Goal: Task Accomplishment & Management: Manage account settings

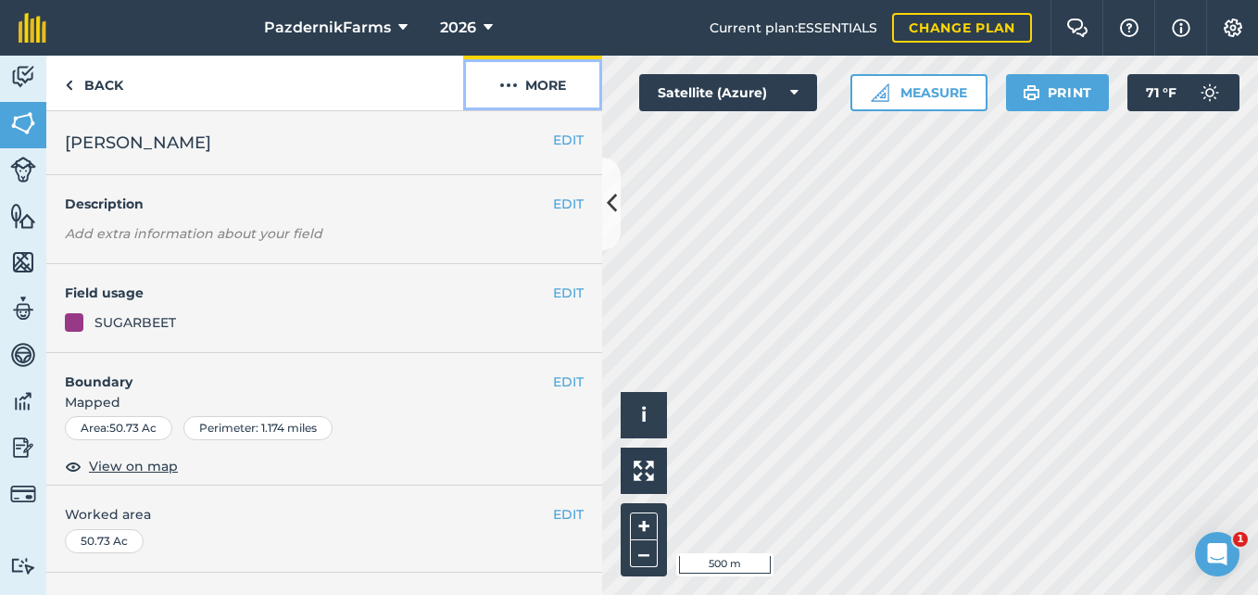
click at [525, 88] on button "More" at bounding box center [532, 83] width 139 height 55
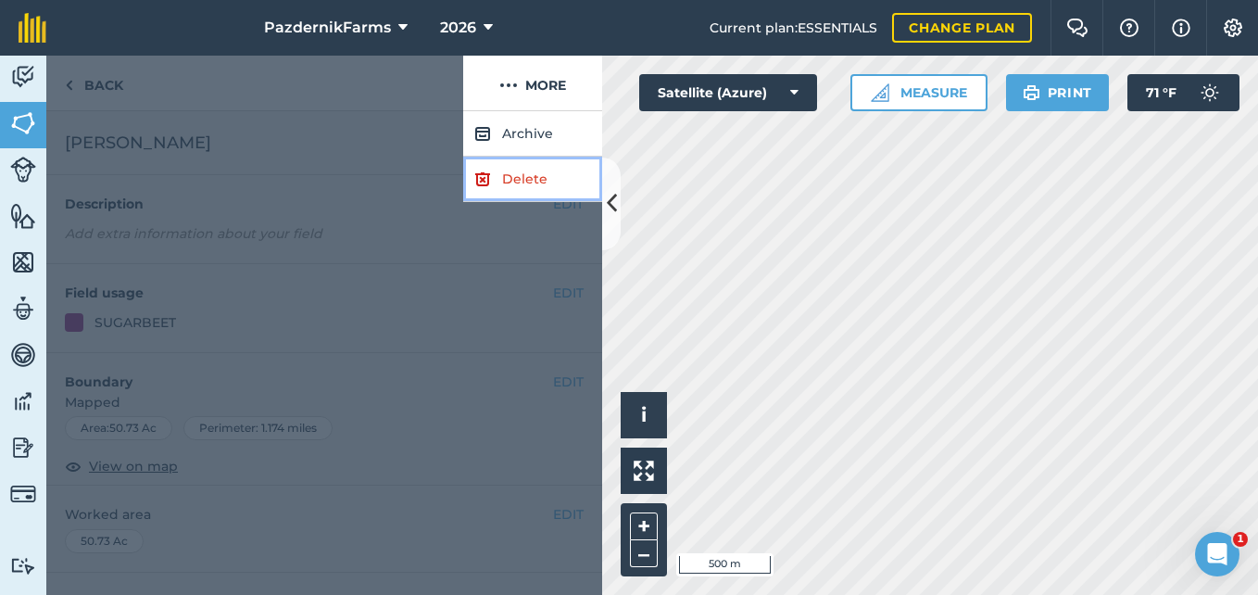
click at [500, 176] on link "Delete" at bounding box center [532, 179] width 139 height 45
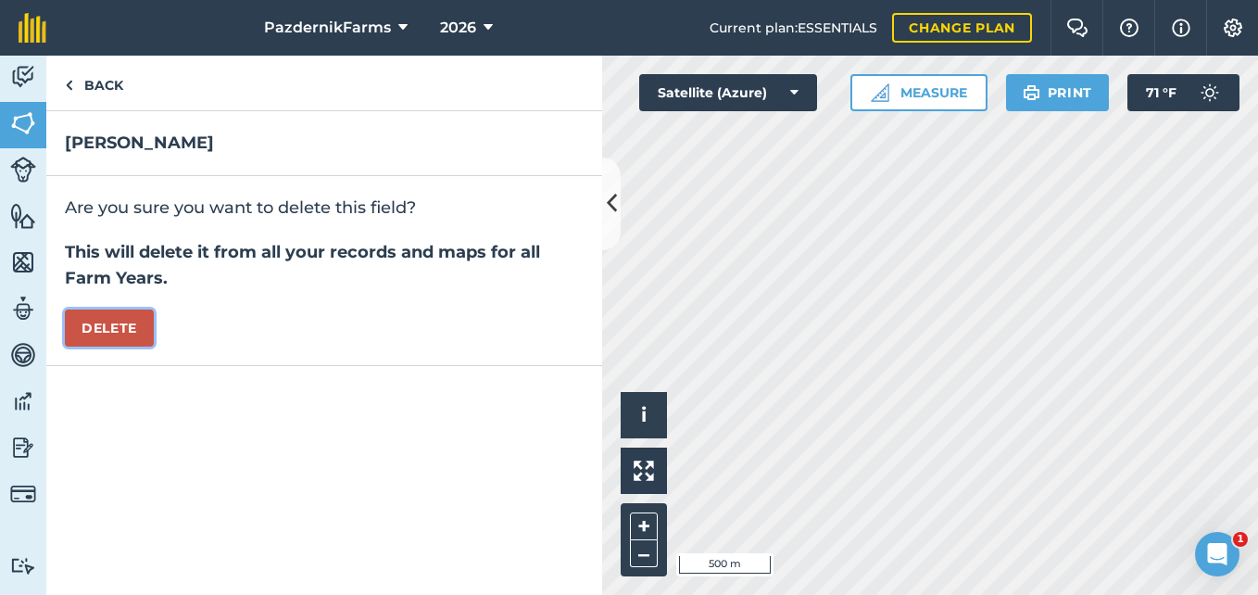
click at [86, 319] on button "Delete" at bounding box center [109, 327] width 89 height 37
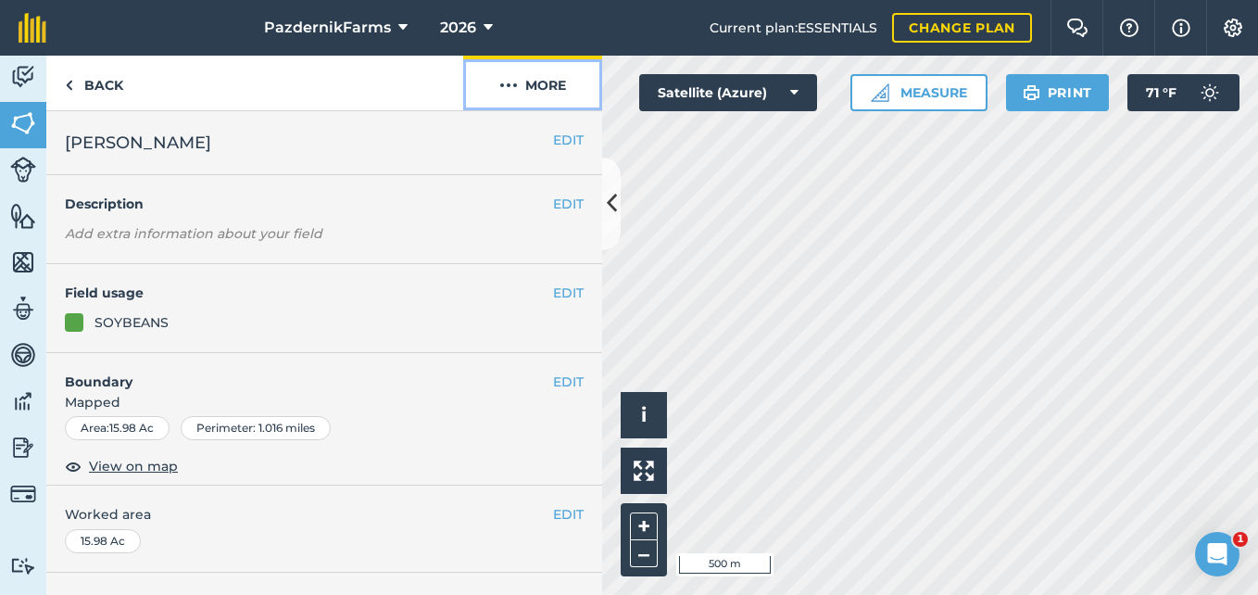
click at [533, 69] on button "More" at bounding box center [532, 83] width 139 height 55
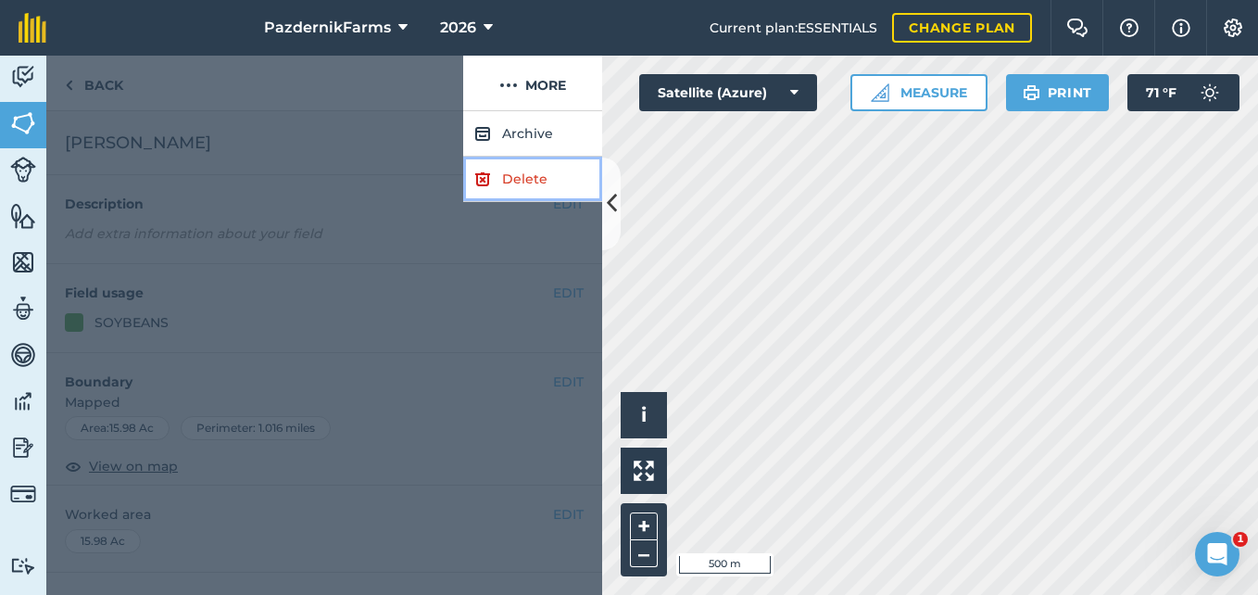
click at [509, 177] on link "Delete" at bounding box center [532, 179] width 139 height 45
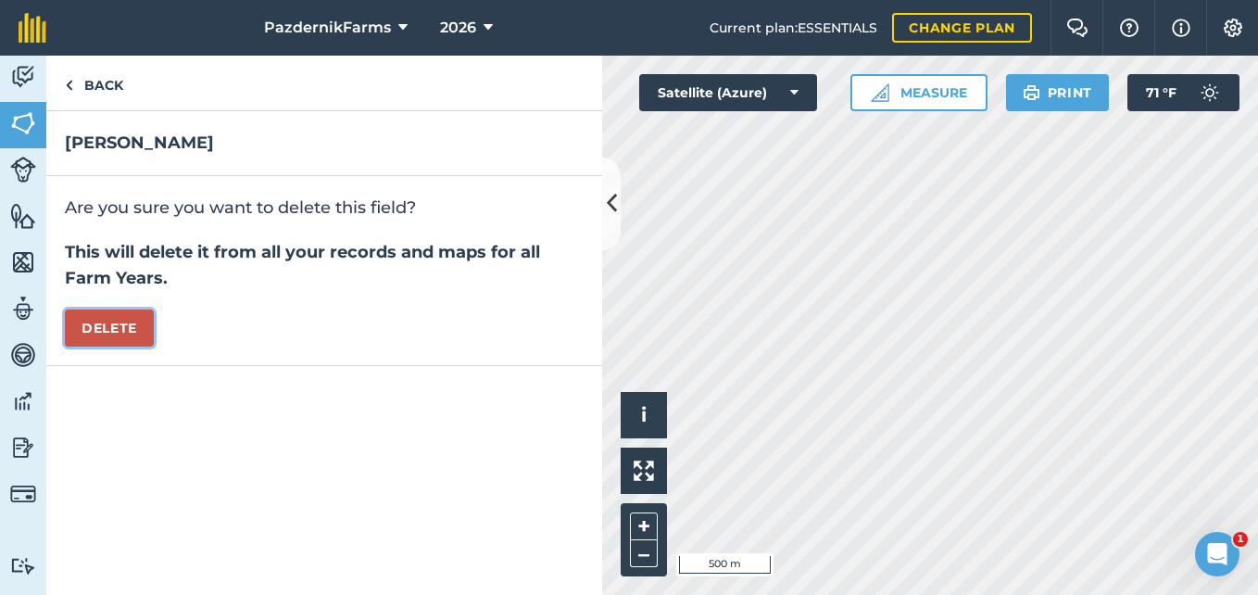
drag, startPoint x: 127, startPoint y: 326, endPoint x: 348, endPoint y: 363, distance: 224.5
click at [128, 326] on button "Delete" at bounding box center [109, 327] width 89 height 37
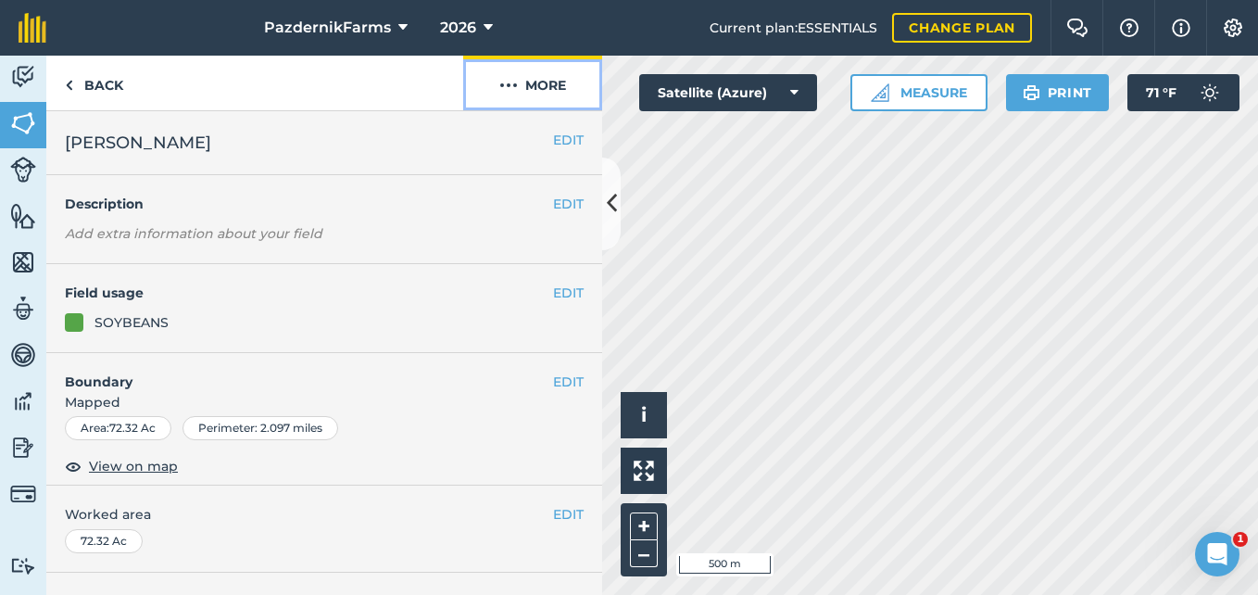
click at [552, 77] on button "More" at bounding box center [532, 83] width 139 height 55
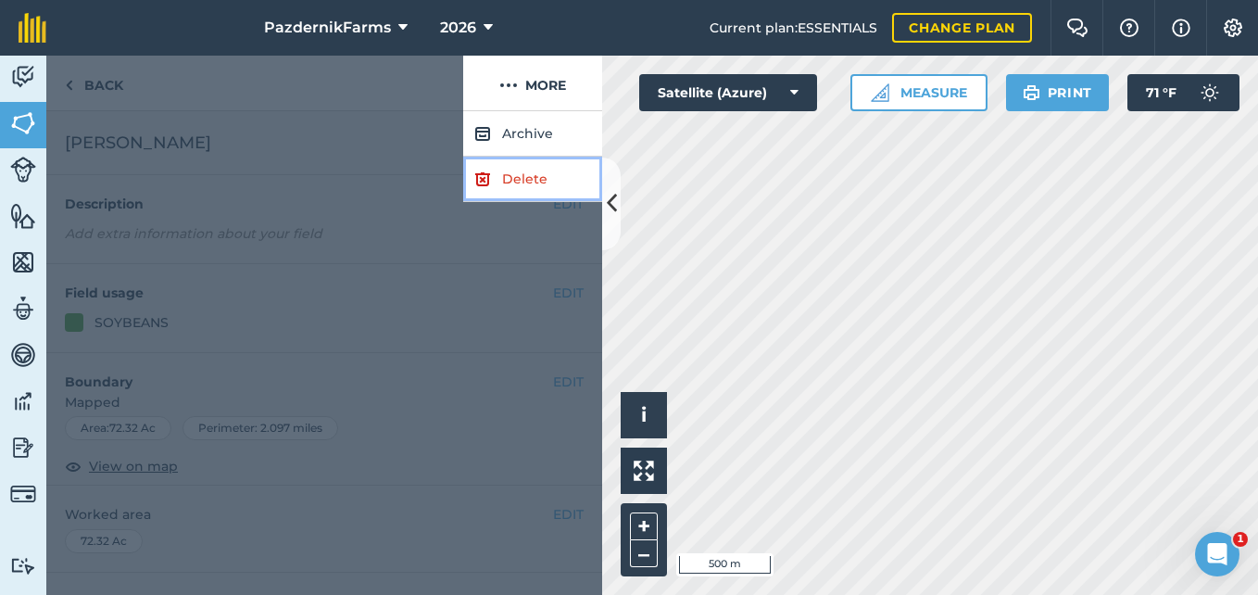
click at [514, 187] on link "Delete" at bounding box center [532, 179] width 139 height 45
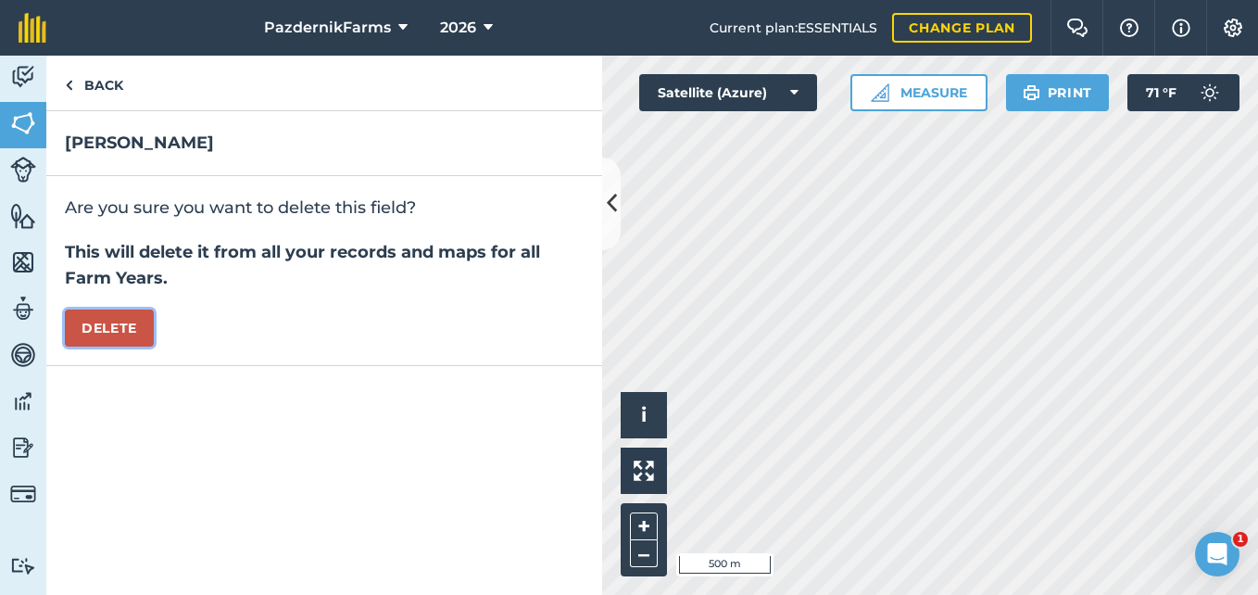
click at [140, 322] on button "Delete" at bounding box center [109, 327] width 89 height 37
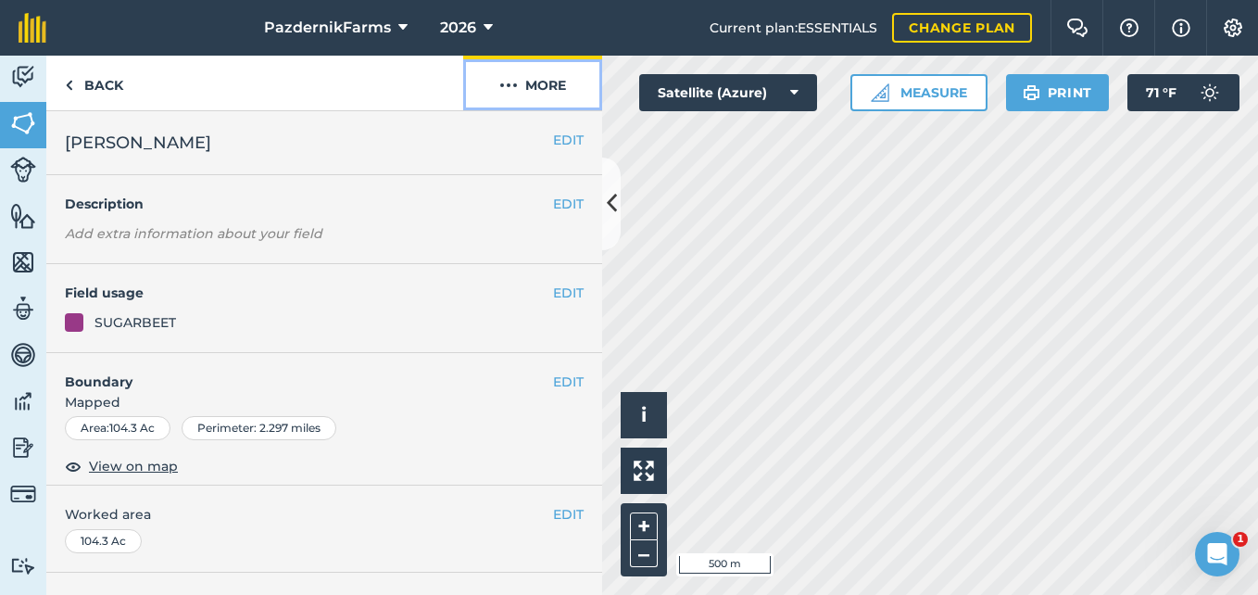
click at [520, 87] on button "More" at bounding box center [532, 83] width 139 height 55
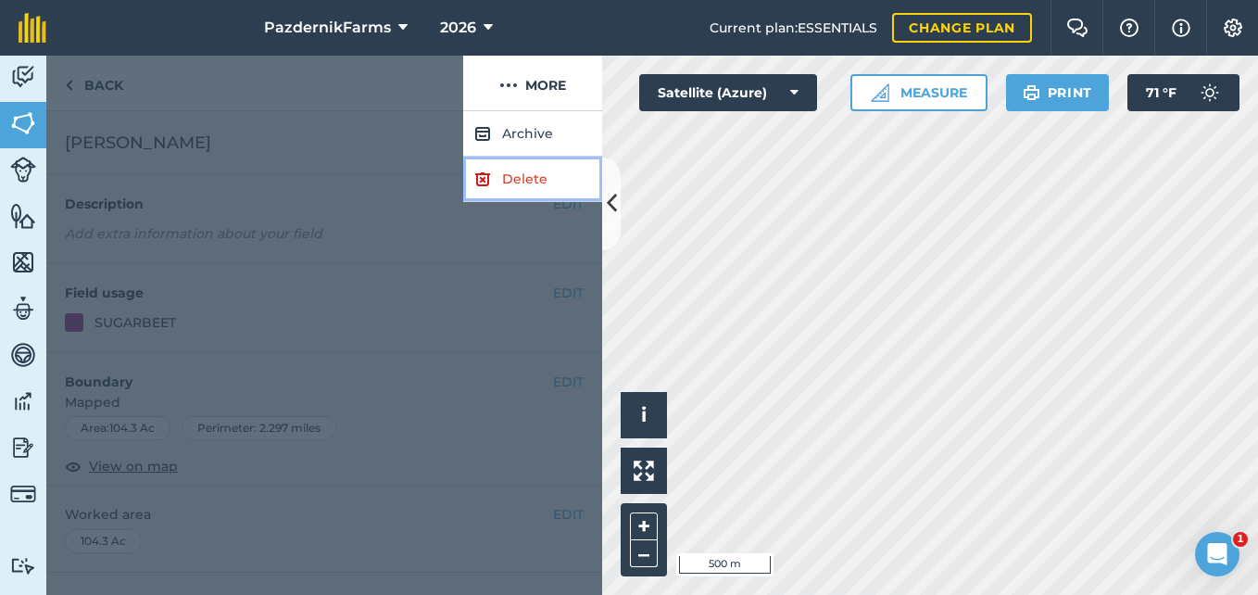
click at [516, 173] on link "Delete" at bounding box center [532, 179] width 139 height 45
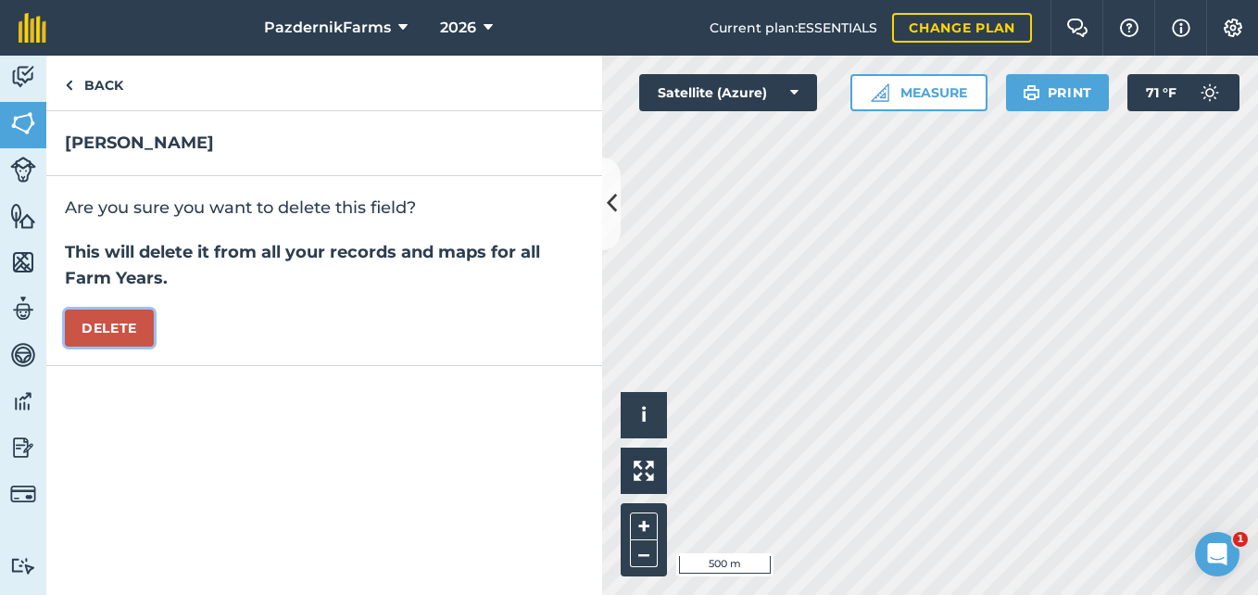
click at [123, 327] on button "Delete" at bounding box center [109, 327] width 89 height 37
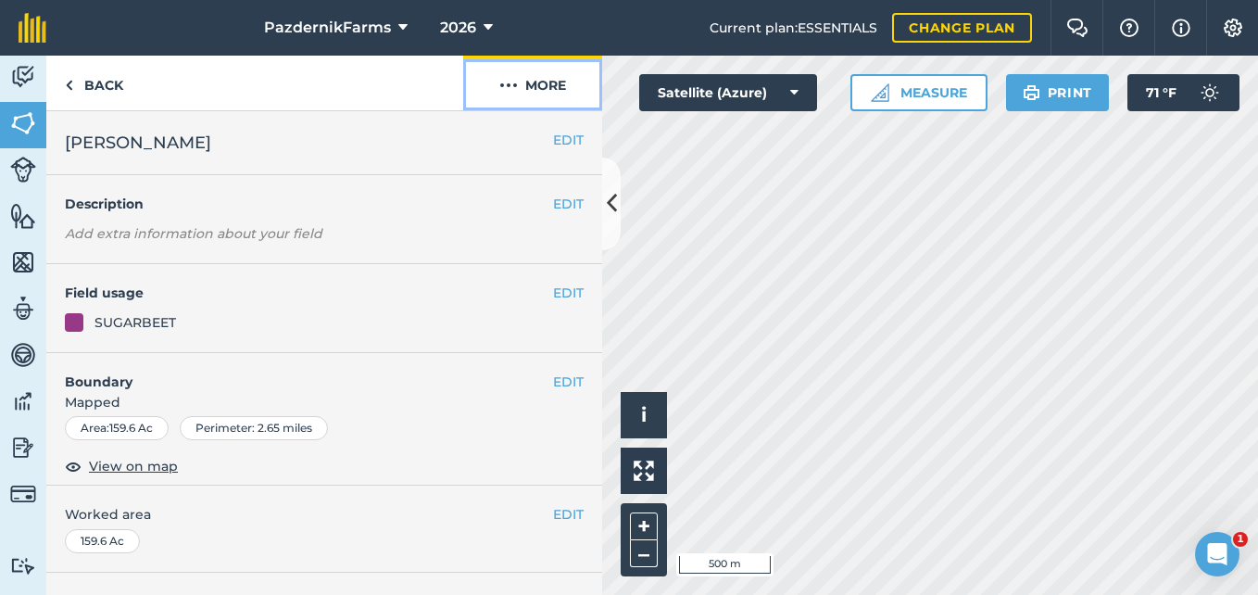
click at [560, 95] on button "More" at bounding box center [532, 83] width 139 height 55
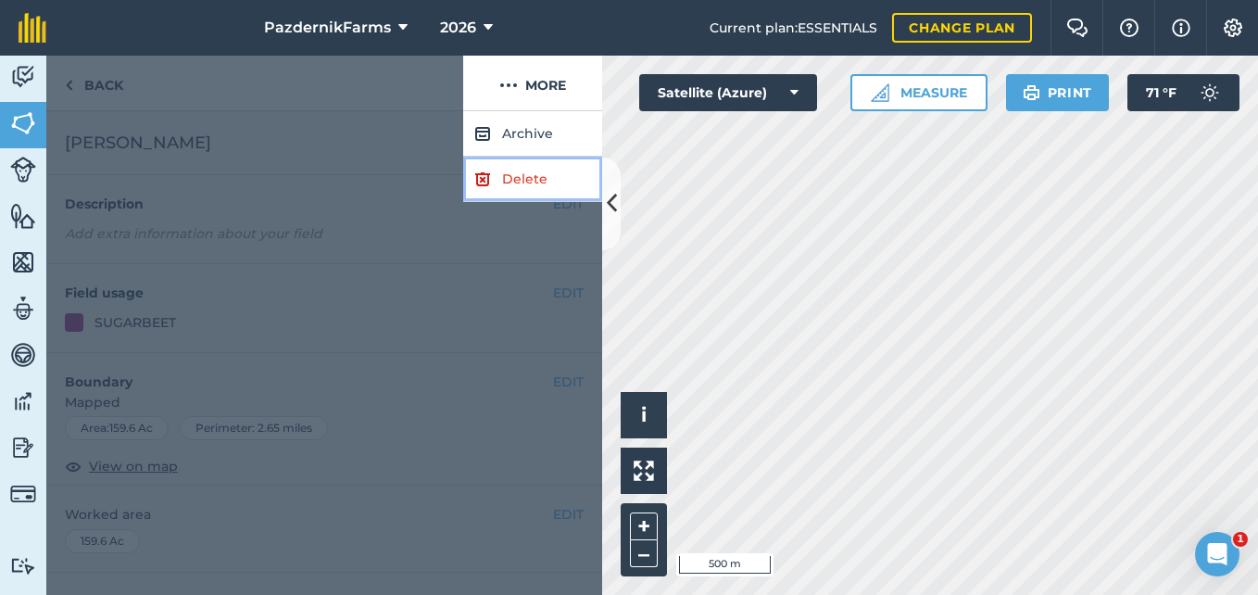
click at [533, 176] on link "Delete" at bounding box center [532, 179] width 139 height 45
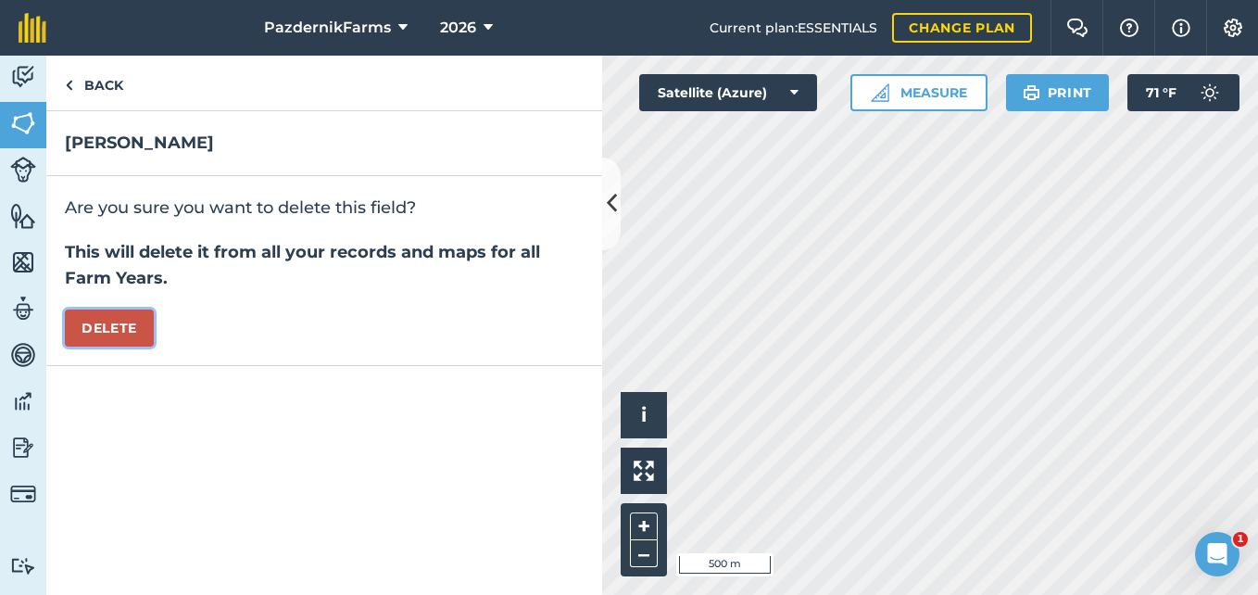
click at [95, 319] on button "Delete" at bounding box center [109, 327] width 89 height 37
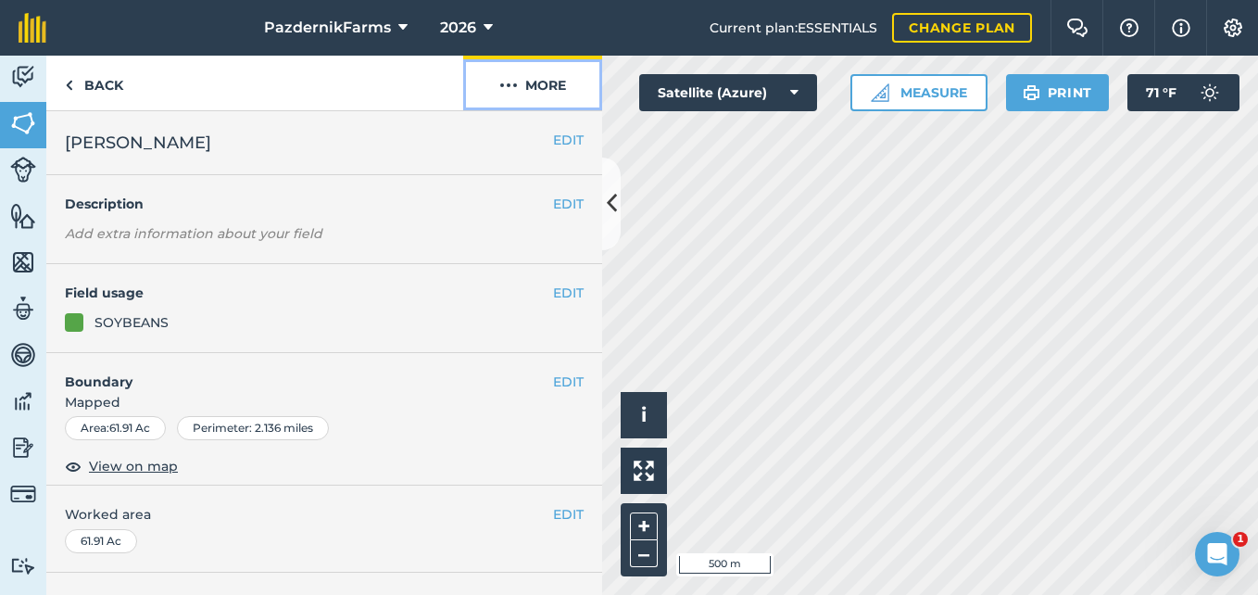
click at [556, 89] on button "More" at bounding box center [532, 83] width 139 height 55
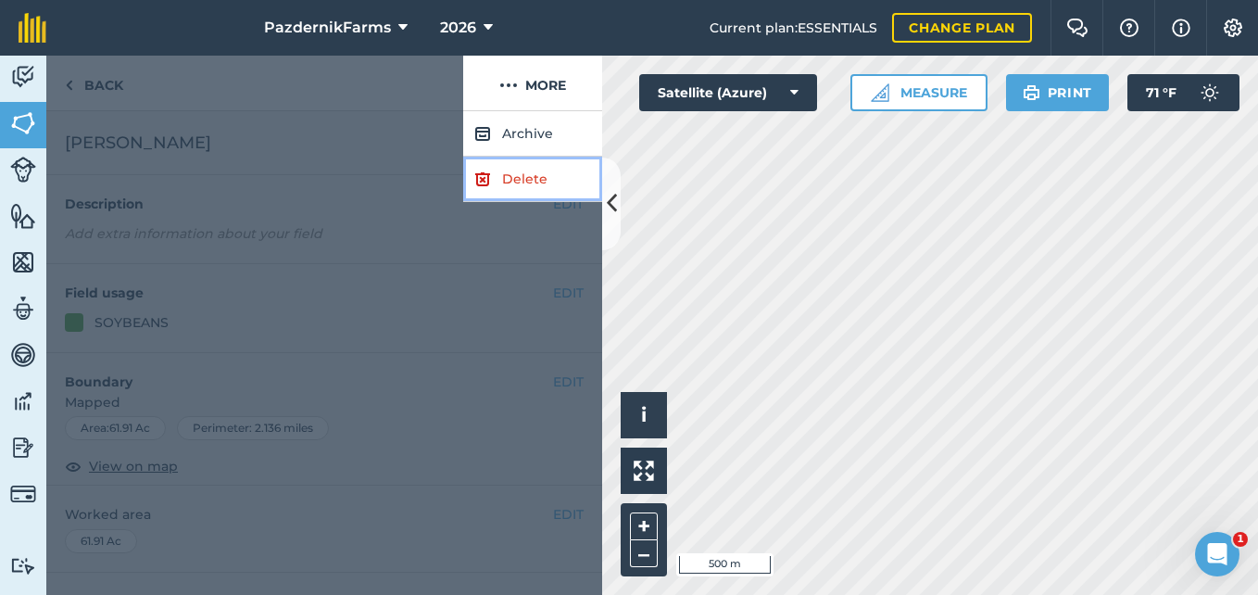
click at [521, 166] on link "Delete" at bounding box center [532, 179] width 139 height 45
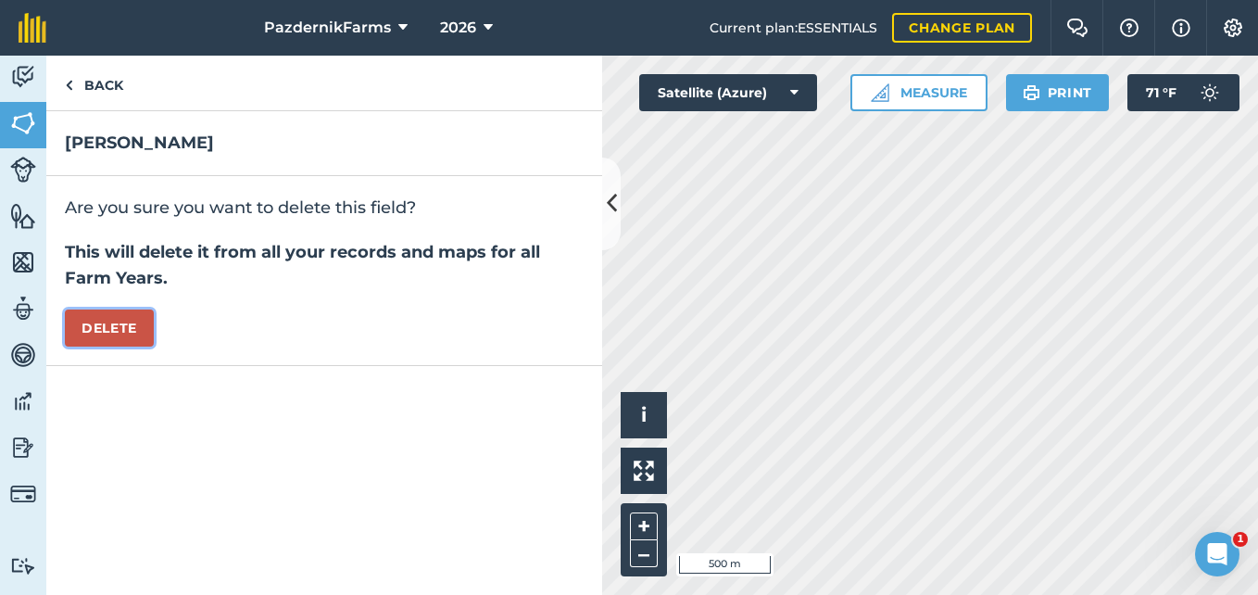
click at [112, 332] on button "Delete" at bounding box center [109, 327] width 89 height 37
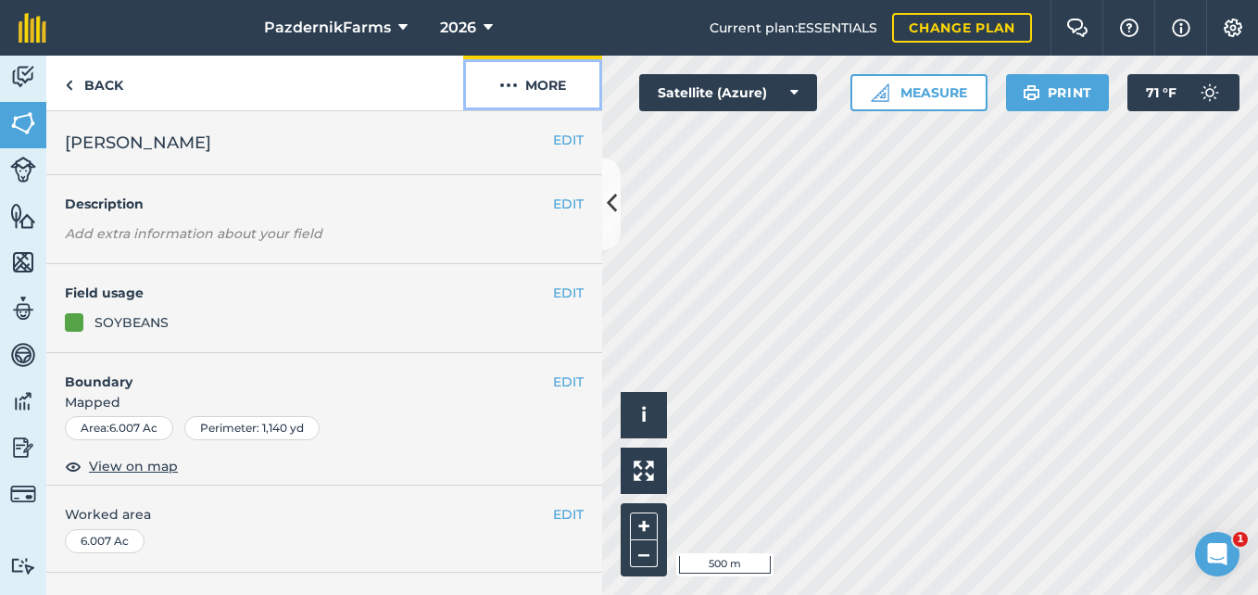
click at [534, 96] on button "More" at bounding box center [532, 83] width 139 height 55
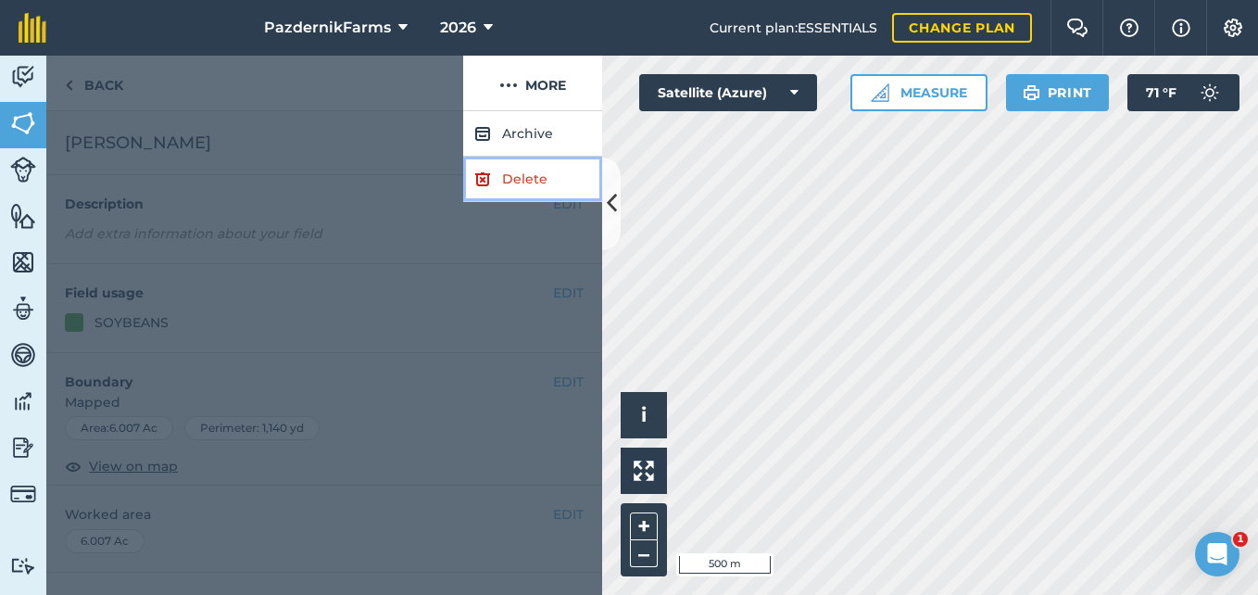
click at [523, 195] on link "Delete" at bounding box center [532, 179] width 139 height 45
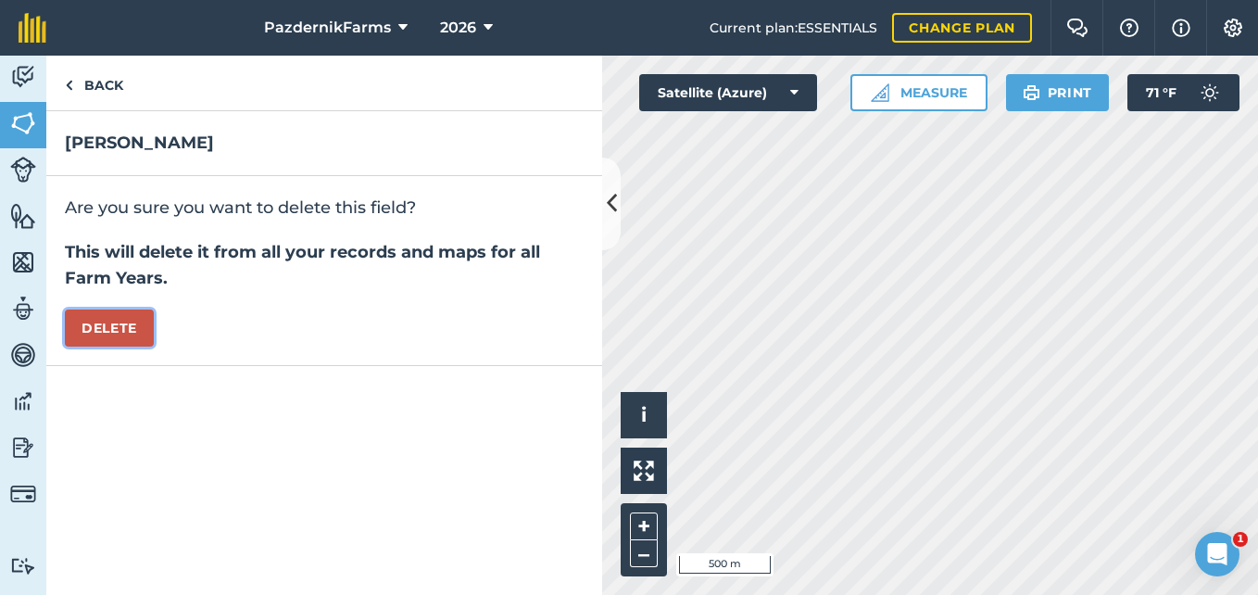
click at [136, 319] on button "Delete" at bounding box center [109, 327] width 89 height 37
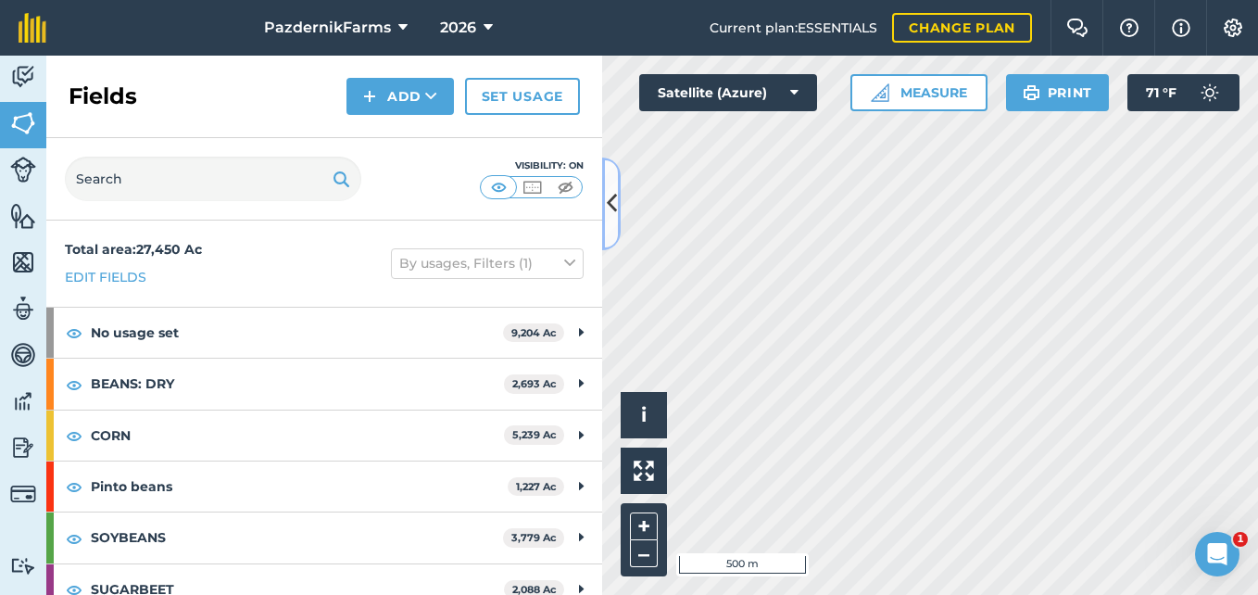
click at [611, 223] on button at bounding box center [611, 204] width 19 height 93
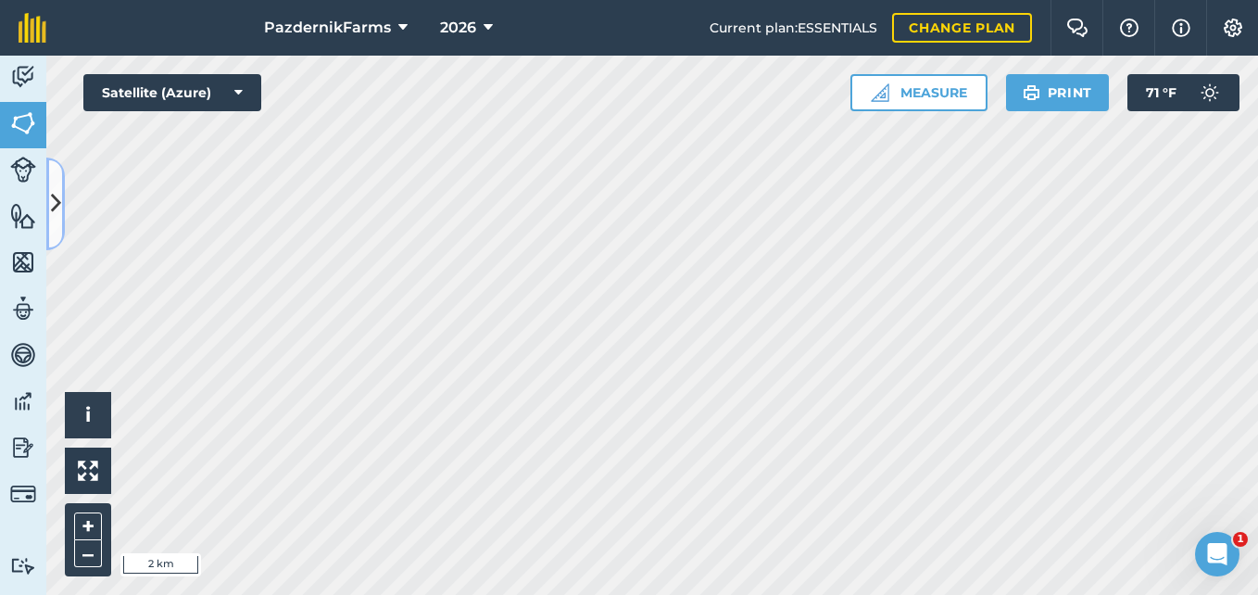
click at [59, 216] on icon at bounding box center [56, 203] width 10 height 32
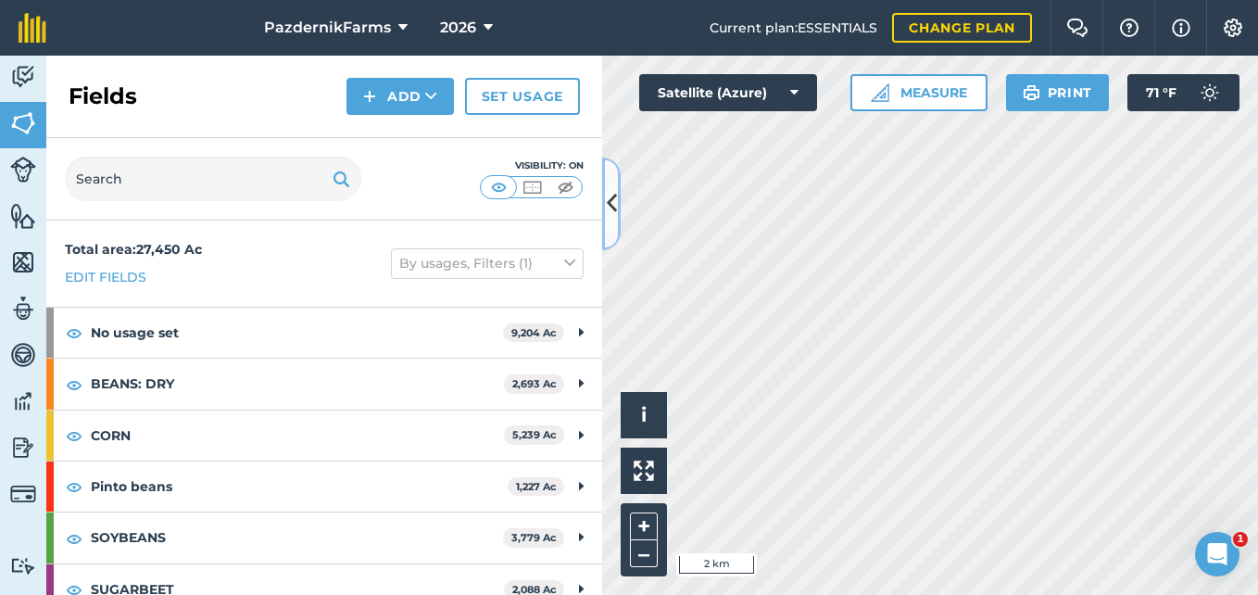
click at [613, 183] on button at bounding box center [611, 204] width 19 height 93
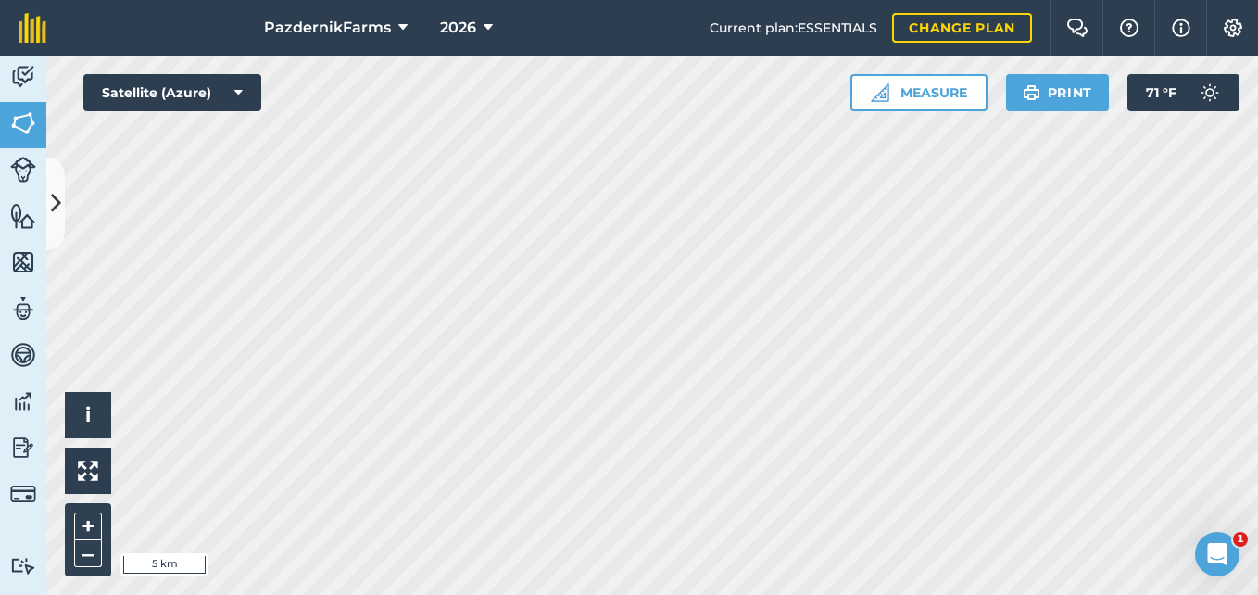
click at [887, 26] on div "PazdernikFarms 2026 Current plan : ESSENTIALS Change plan Farm Chat Help Info S…" at bounding box center [629, 297] width 1258 height 595
click at [552, 594] on html "PazdernikFarms 2026 Current plan : ESSENTIALS Change plan Farm Chat Help Info S…" at bounding box center [629, 297] width 1258 height 595
click at [587, 34] on div "PazdernikFarms 2026 Current plan : ESSENTIALS Change plan Farm Chat Help Info S…" at bounding box center [629, 297] width 1258 height 595
click at [1257, 373] on html "PazdernikFarms 2026 Current plan : ESSENTIALS Change plan Farm Chat Help Info S…" at bounding box center [629, 297] width 1258 height 595
click at [430, 594] on html "PazdernikFarms 2026 Current plan : ESSENTIALS Change plan Farm Chat Help Info S…" at bounding box center [629, 297] width 1258 height 595
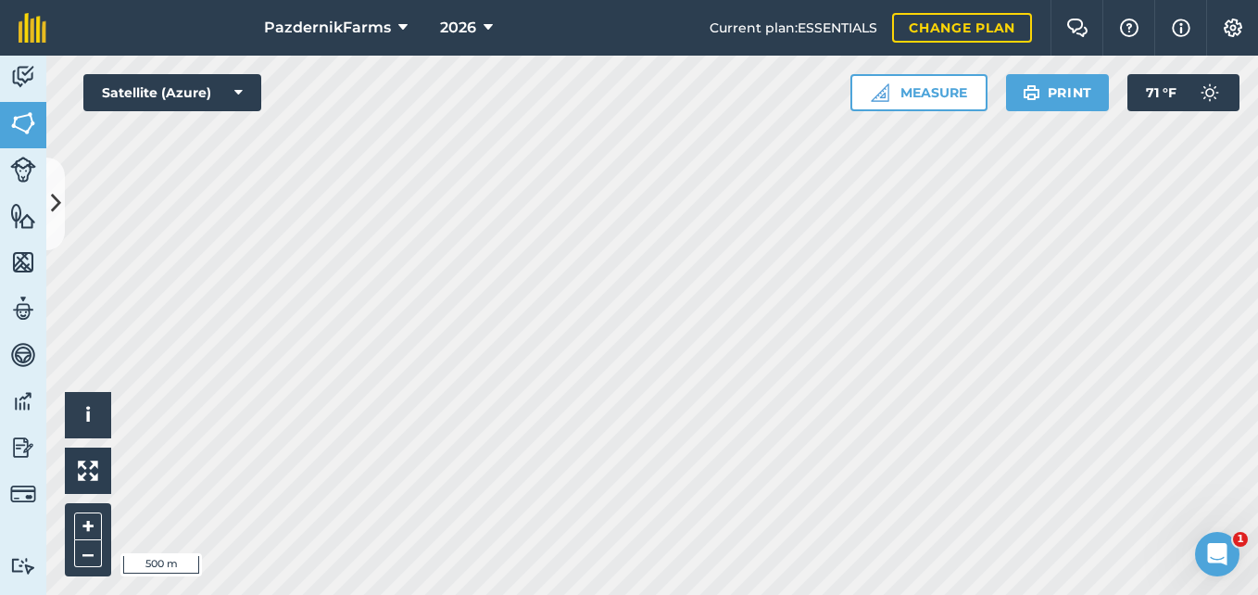
click at [877, 0] on div "PazdernikFarms 2026 Current plan : ESSENTIALS Change plan Farm Chat Help Info S…" at bounding box center [629, 297] width 1258 height 595
click at [56, 215] on icon at bounding box center [56, 203] width 10 height 32
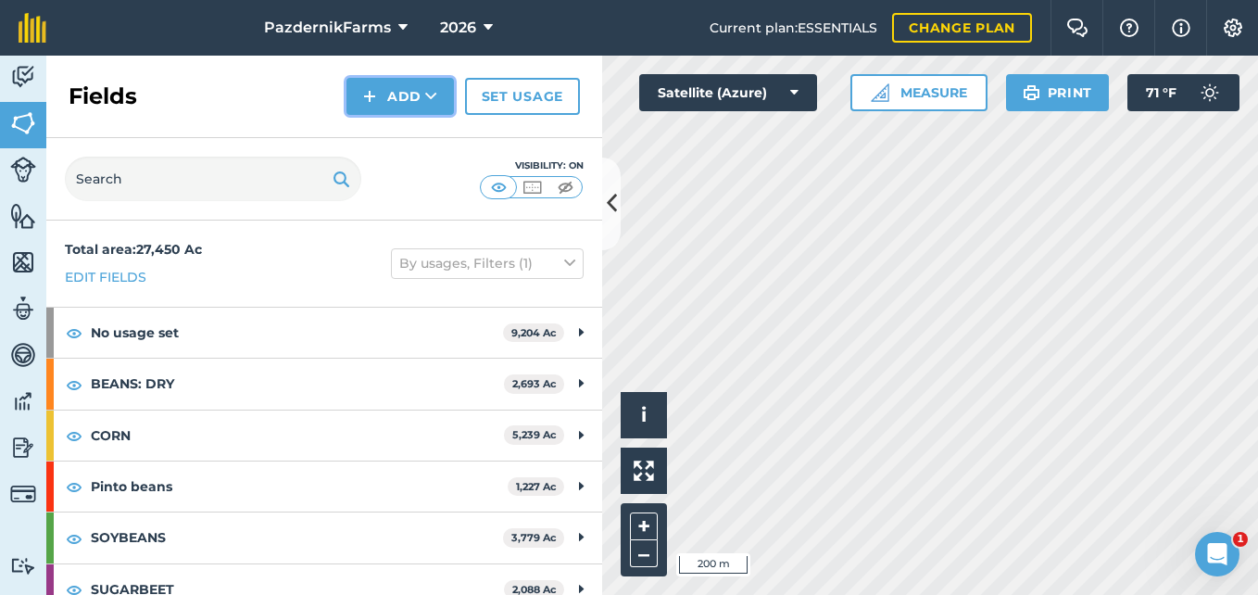
click at [412, 95] on button "Add" at bounding box center [400, 96] width 107 height 37
click at [421, 134] on link "Draw" at bounding box center [400, 138] width 102 height 41
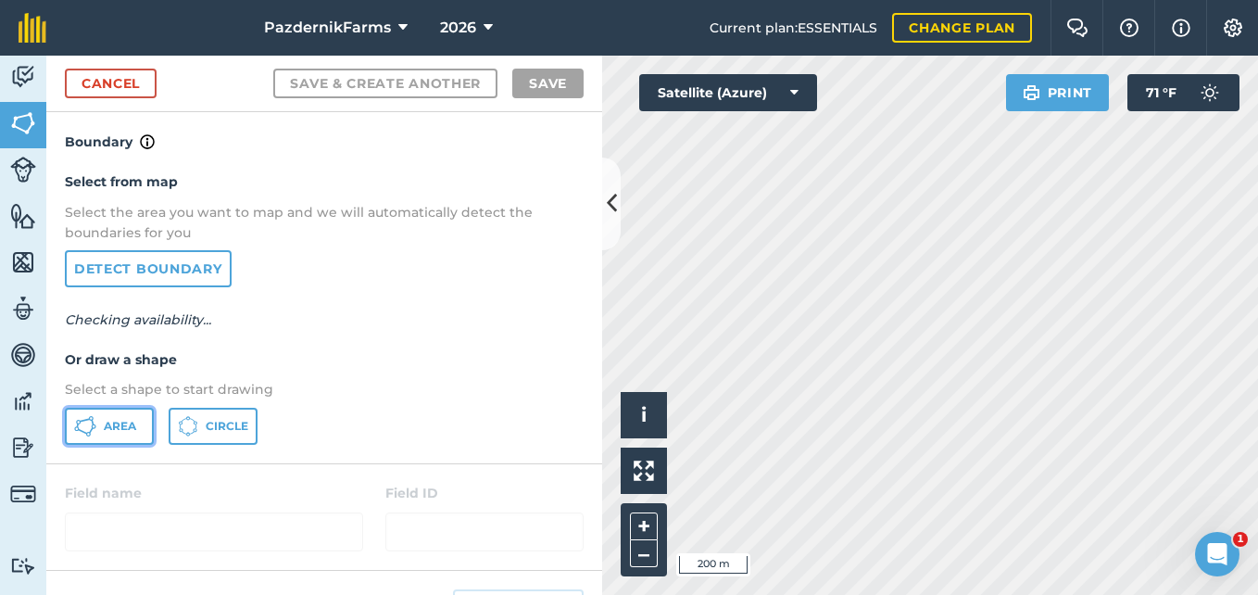
click at [137, 422] on button "Area" at bounding box center [109, 426] width 89 height 37
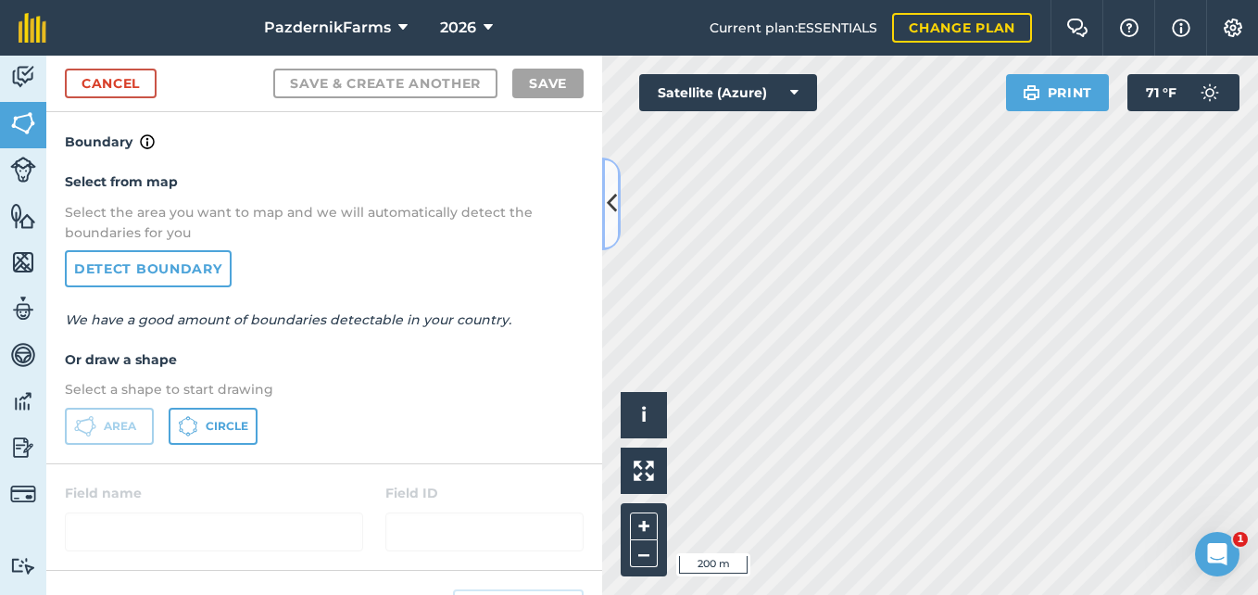
click at [607, 221] on button at bounding box center [611, 204] width 19 height 93
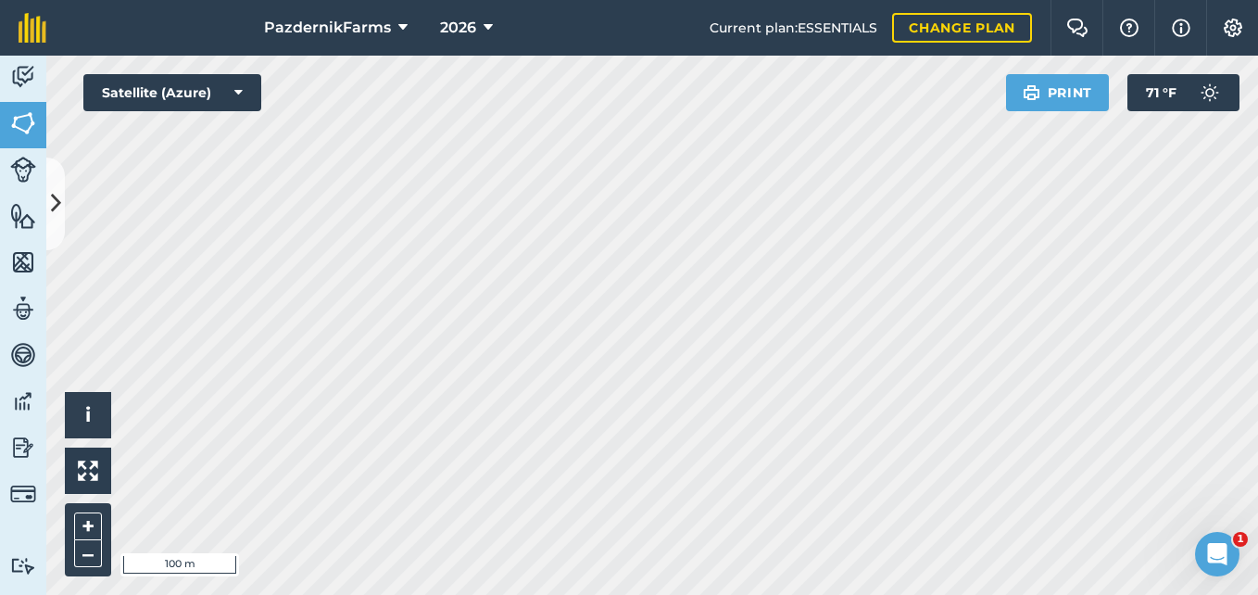
click at [0, 321] on html "PazdernikFarms 2026 Current plan : ESSENTIALS Change plan Farm Chat Help Info S…" at bounding box center [629, 297] width 1258 height 595
click at [2, 228] on div "Activity Fields Livestock Features Maps Team Vehicles Data Reporting Billing Tu…" at bounding box center [629, 325] width 1258 height 539
click at [419, 594] on html "PazdernikFarms 2026 Current plan : ESSENTIALS Change plan Farm Chat Help Info S…" at bounding box center [629, 297] width 1258 height 595
click at [54, 223] on button at bounding box center [55, 204] width 19 height 93
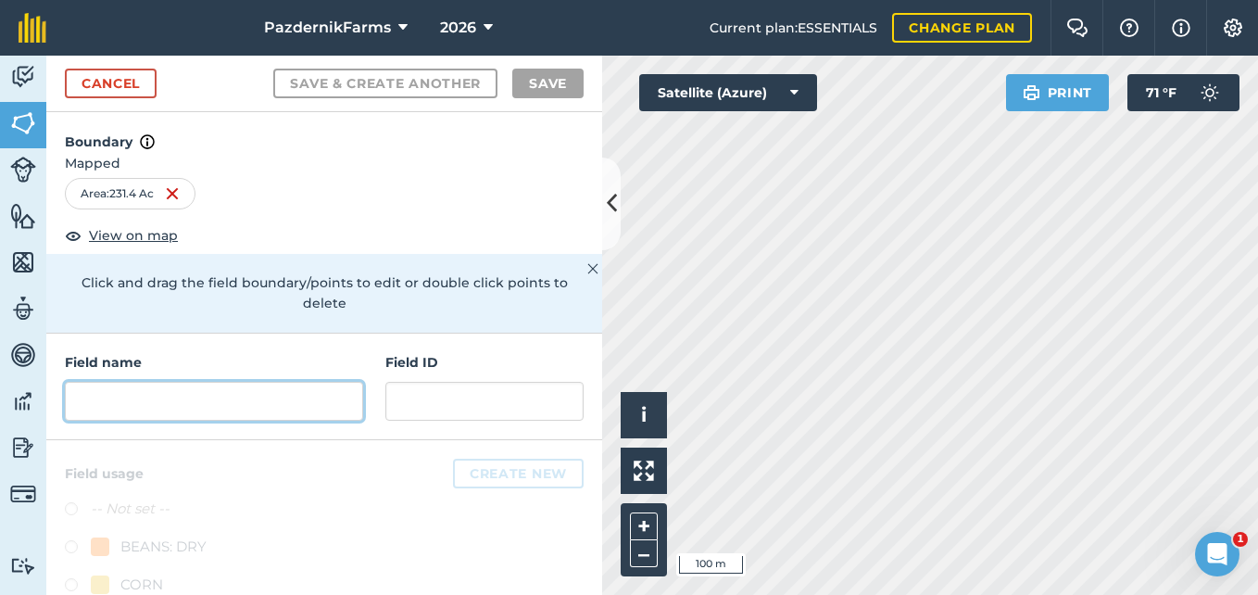
click at [158, 390] on input "text" at bounding box center [214, 401] width 298 height 39
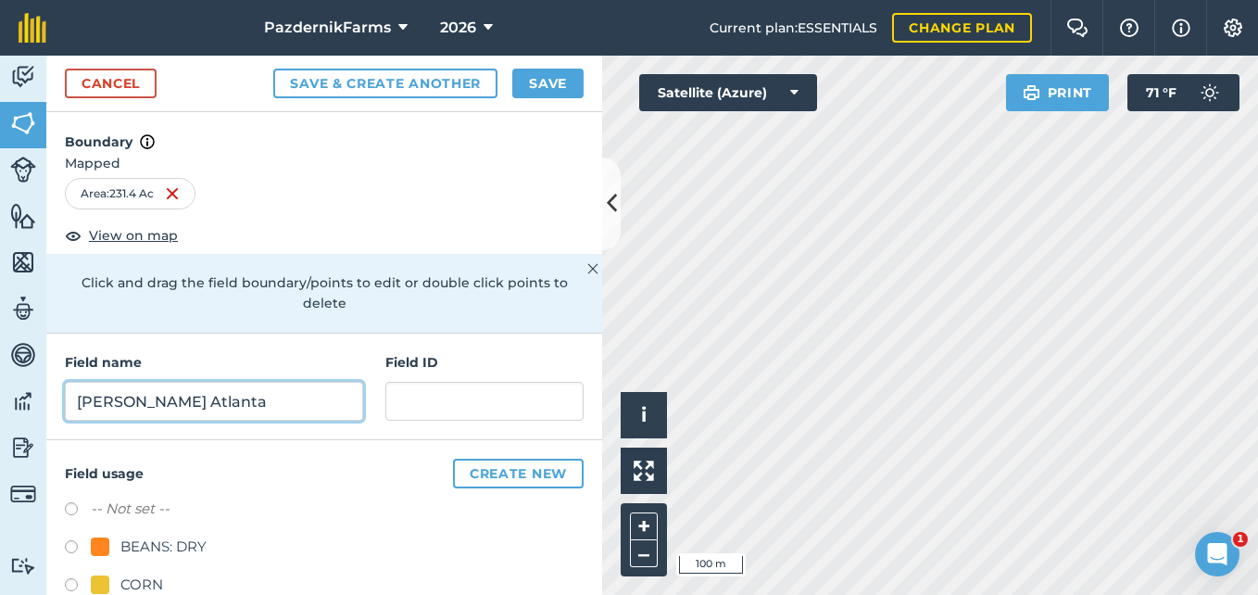
type input "[PERSON_NAME] Atlanta"
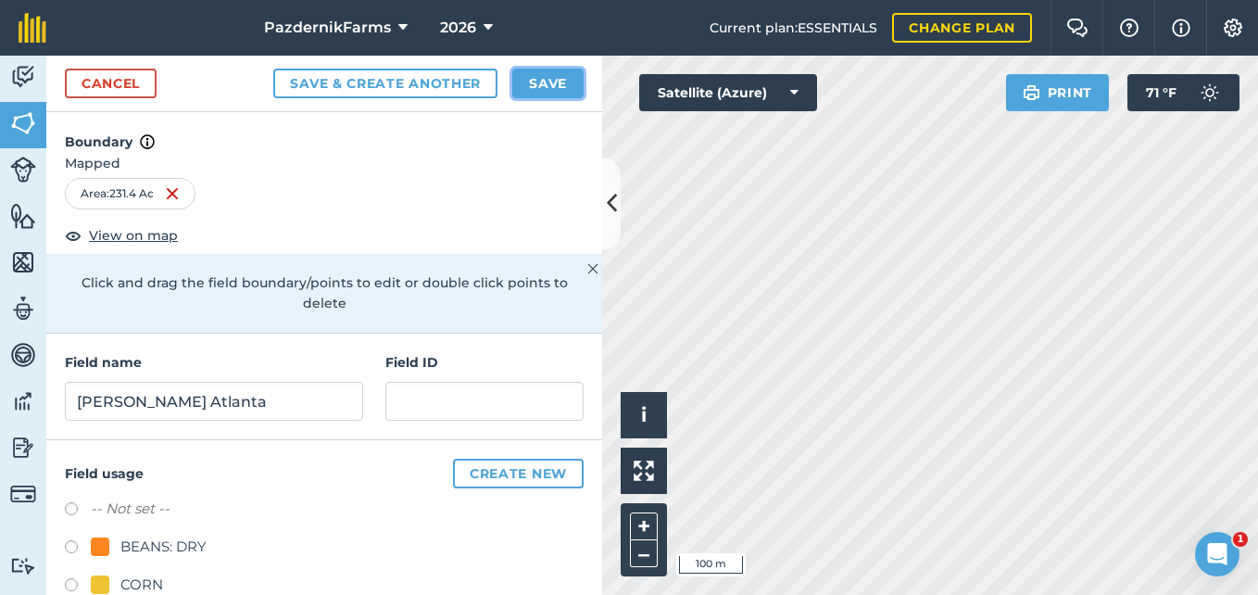
click at [534, 89] on button "Save" at bounding box center [547, 84] width 71 height 30
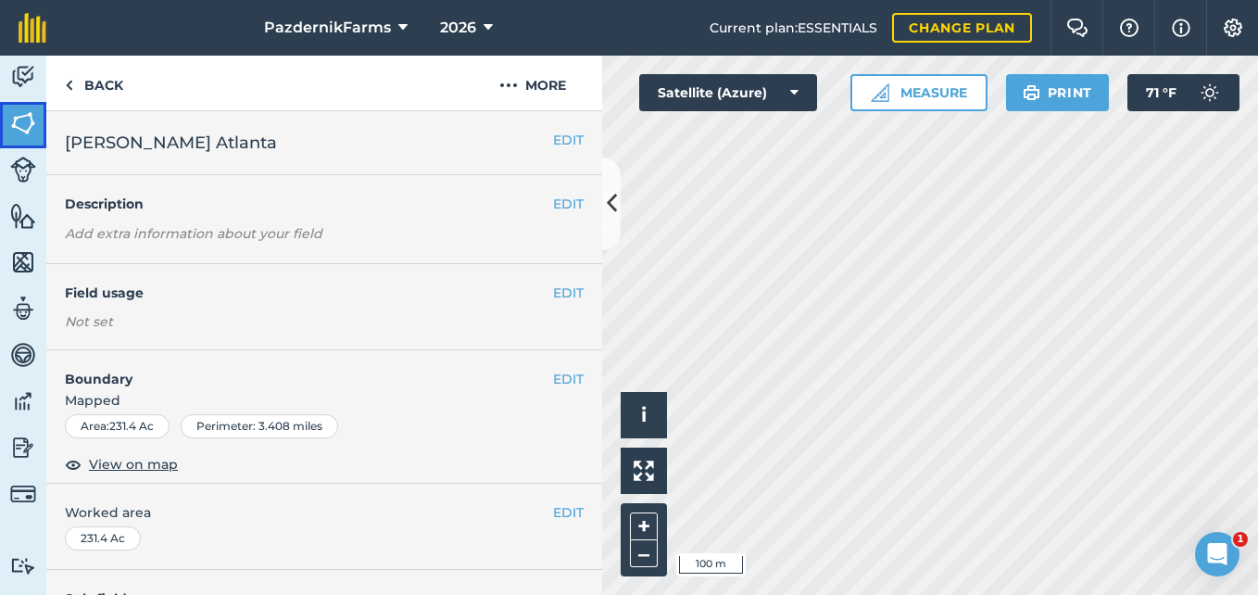
click at [19, 141] on link "Fields" at bounding box center [23, 125] width 46 height 46
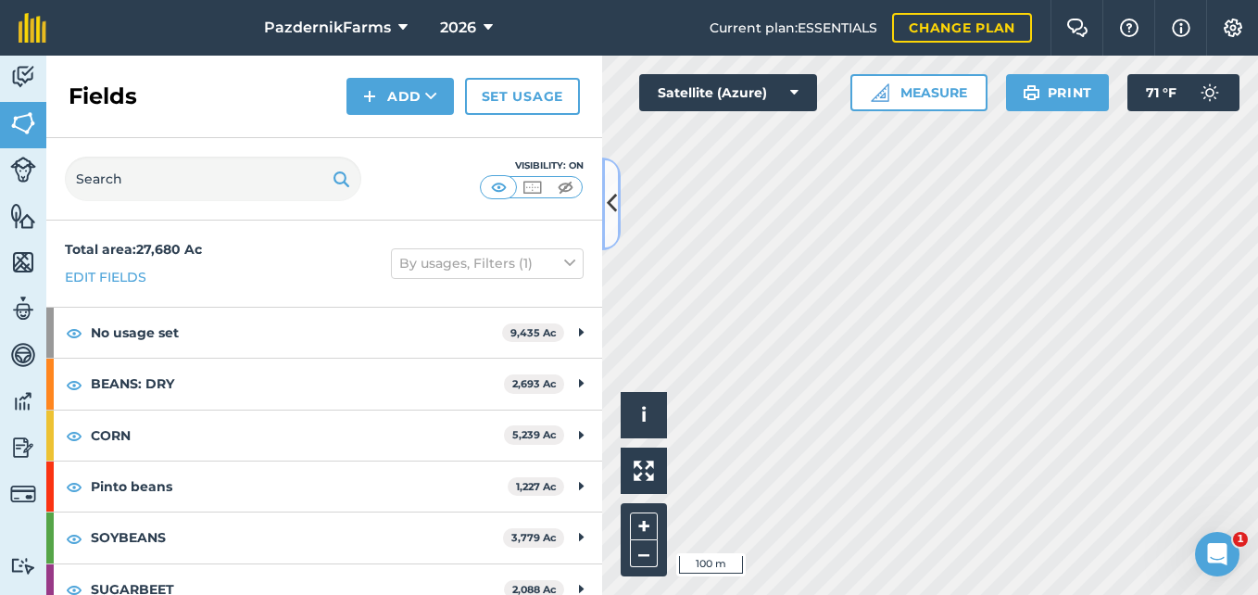
click at [612, 207] on icon at bounding box center [612, 203] width 10 height 32
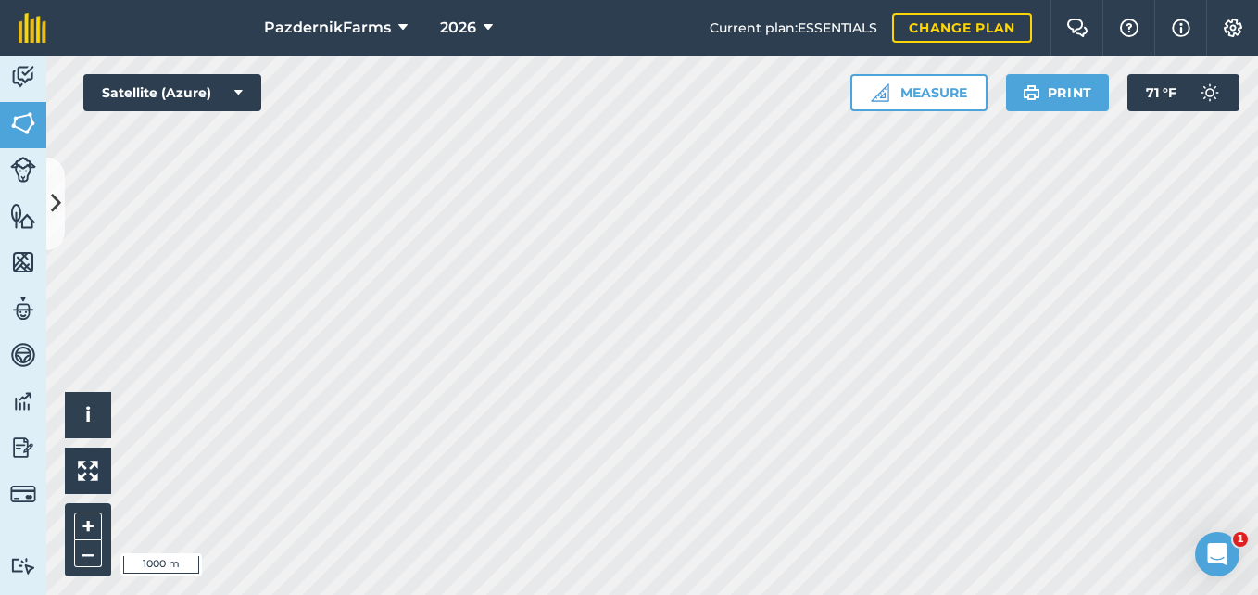
click at [506, 594] on html "PazdernikFarms 2026 Current plan : ESSENTIALS Change plan Farm Chat Help Info S…" at bounding box center [629, 297] width 1258 height 595
